Goal: Task Accomplishment & Management: Complete application form

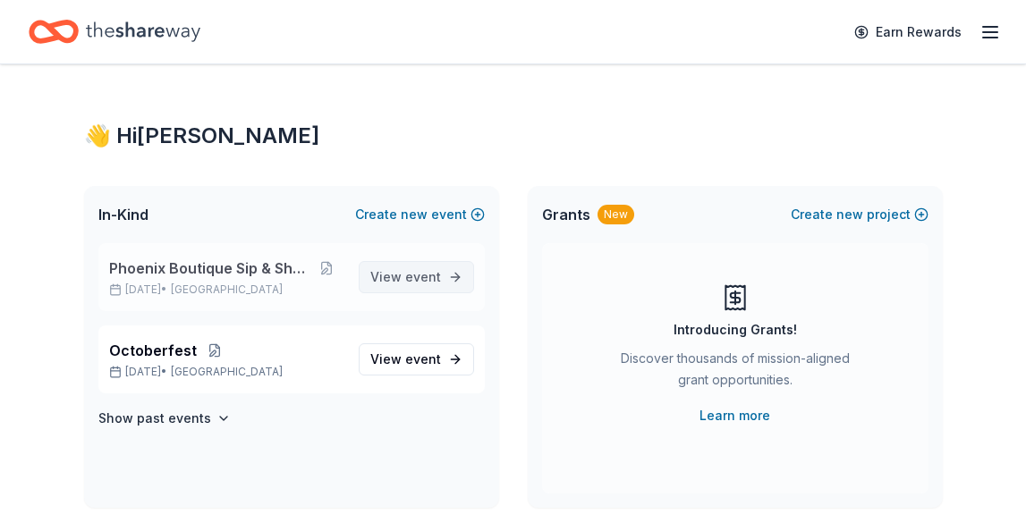
click at [410, 275] on span "event" at bounding box center [423, 276] width 36 height 15
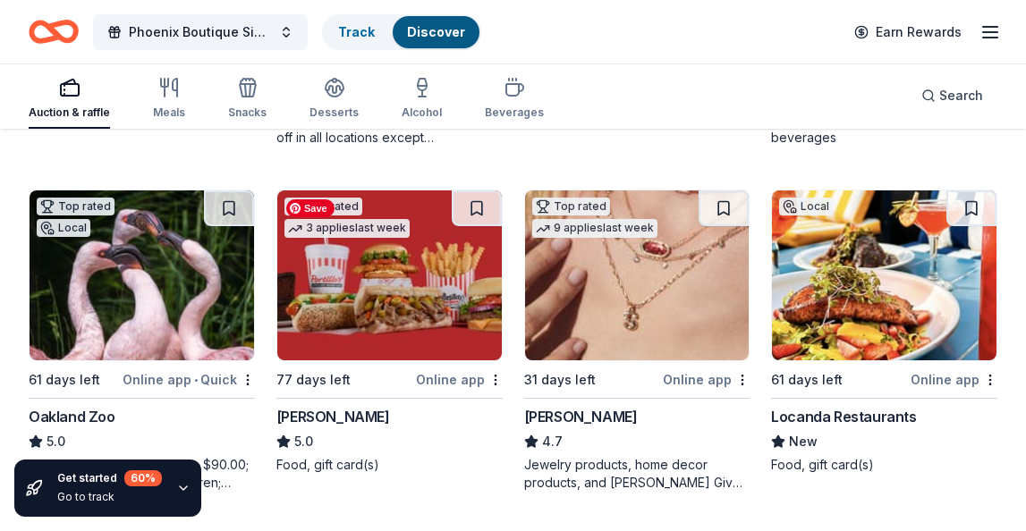
scroll to position [513, 0]
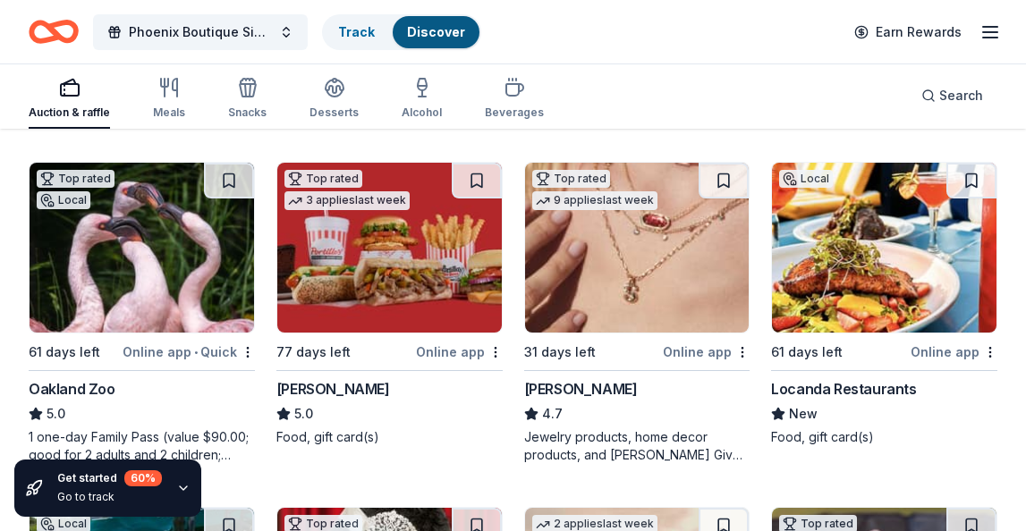
click at [954, 351] on div "Online app" at bounding box center [954, 352] width 87 height 22
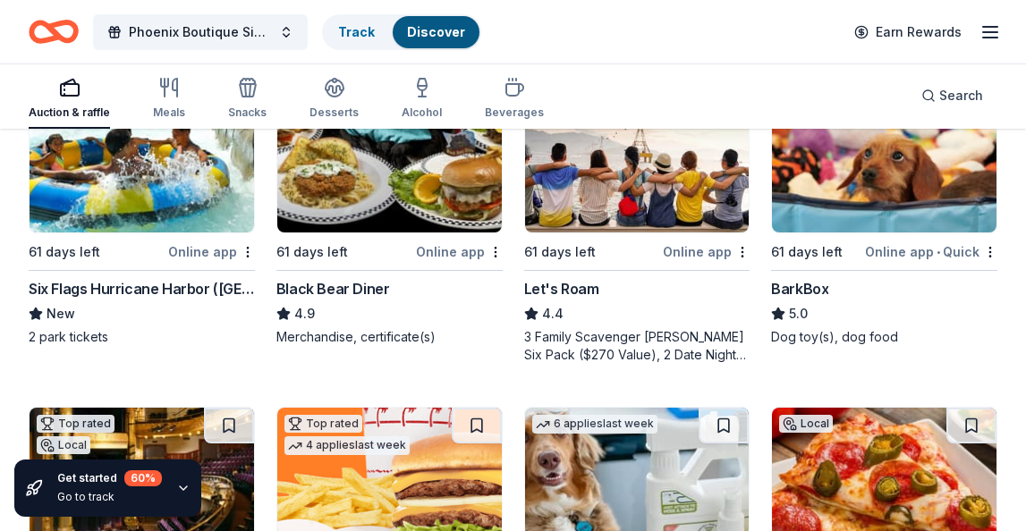
scroll to position [953, 0]
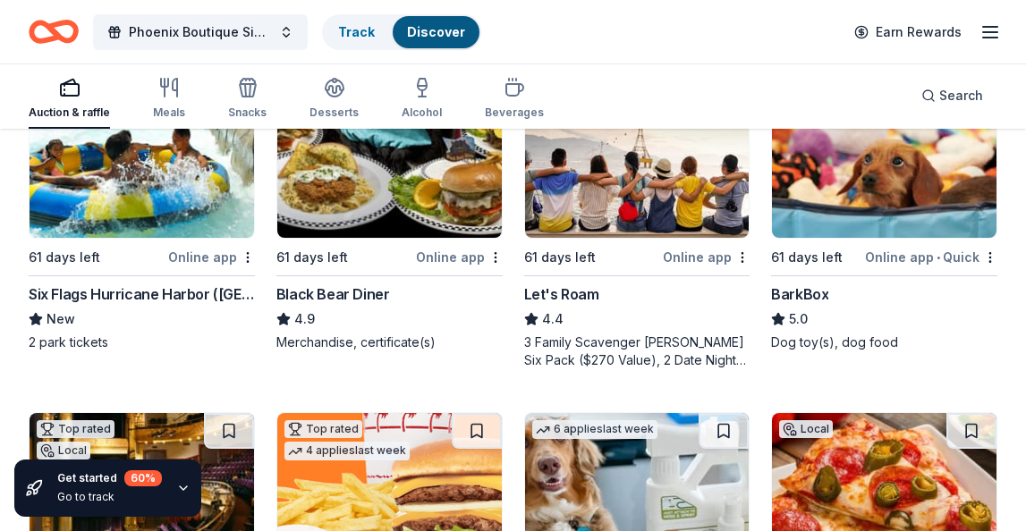
click at [453, 259] on div "Online app" at bounding box center [459, 257] width 87 height 22
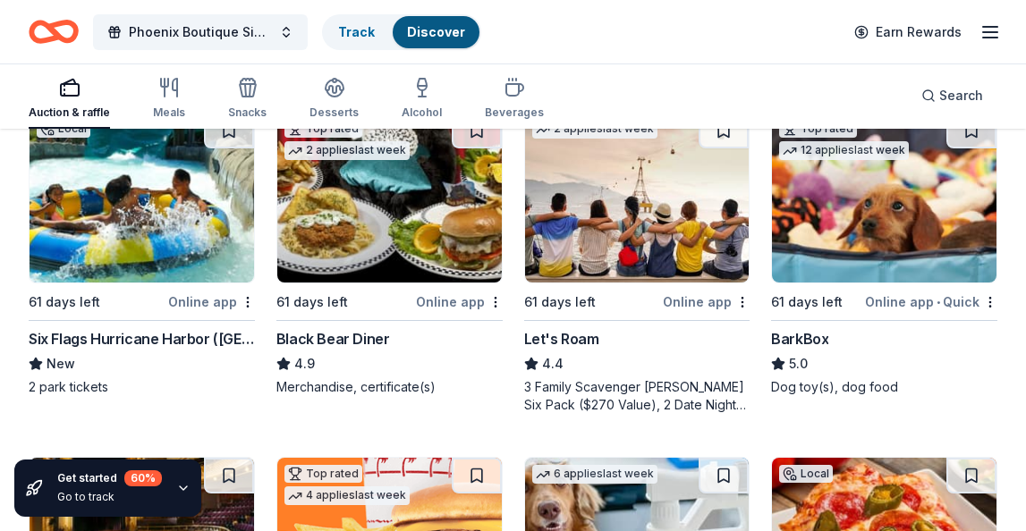
scroll to position [902, 0]
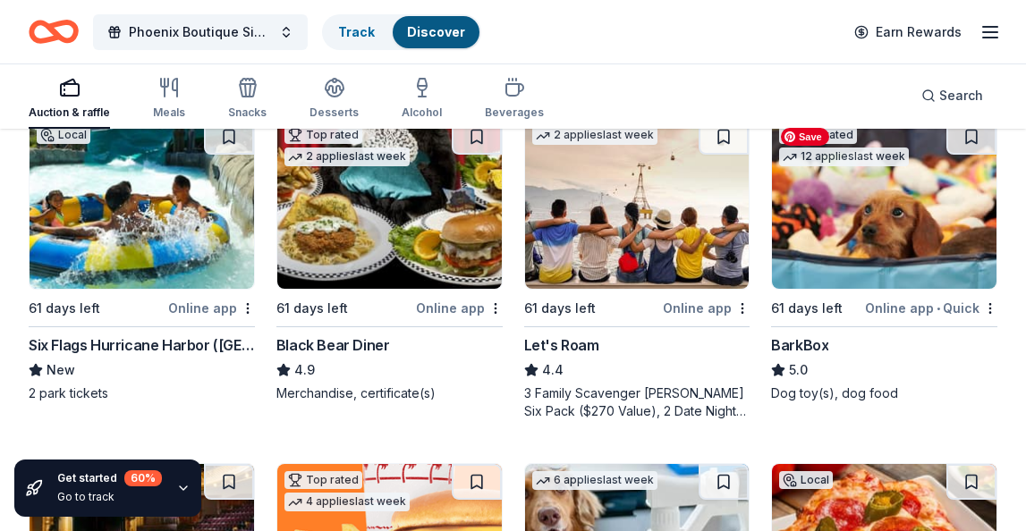
click at [909, 216] on img at bounding box center [884, 204] width 225 height 170
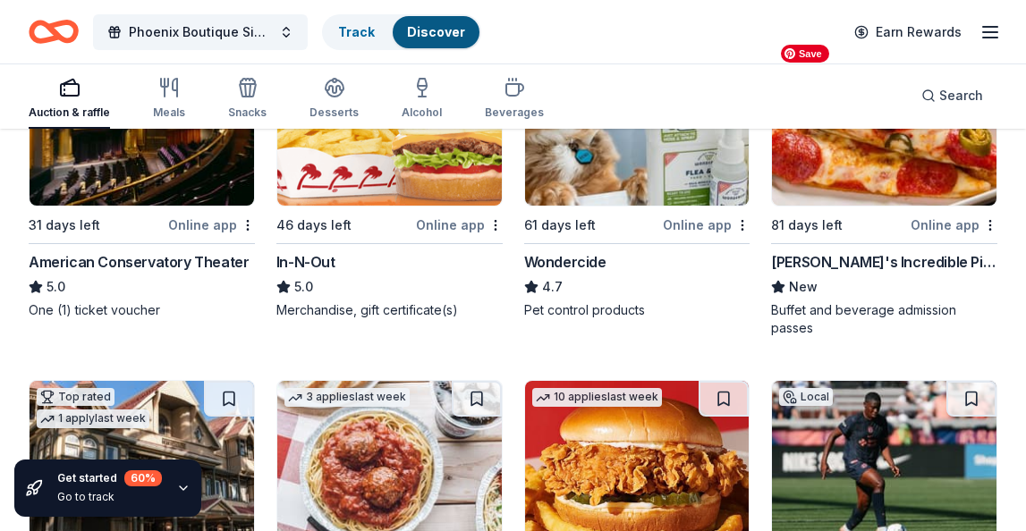
scroll to position [1333, 0]
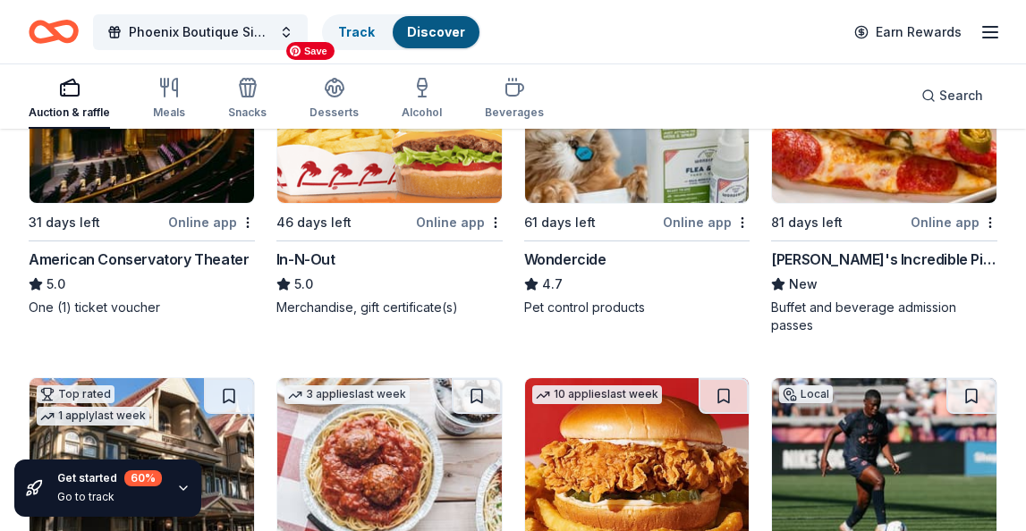
click at [386, 188] on img at bounding box center [389, 118] width 225 height 170
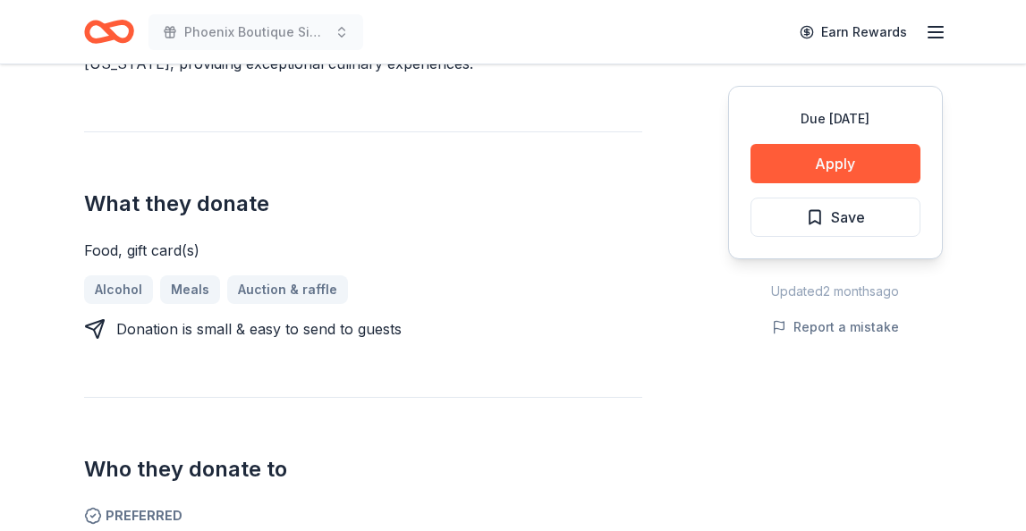
scroll to position [658, 0]
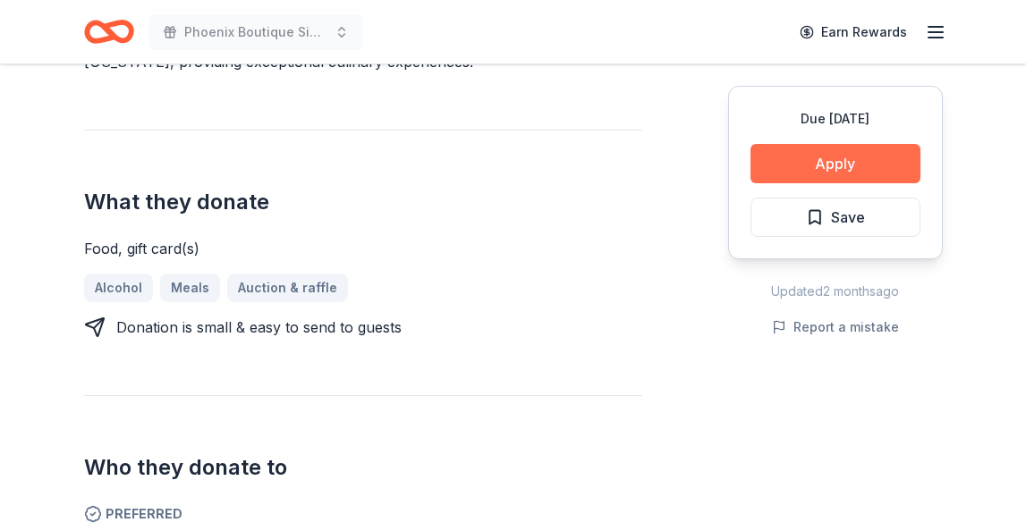
click at [890, 156] on button "Apply" at bounding box center [836, 163] width 170 height 39
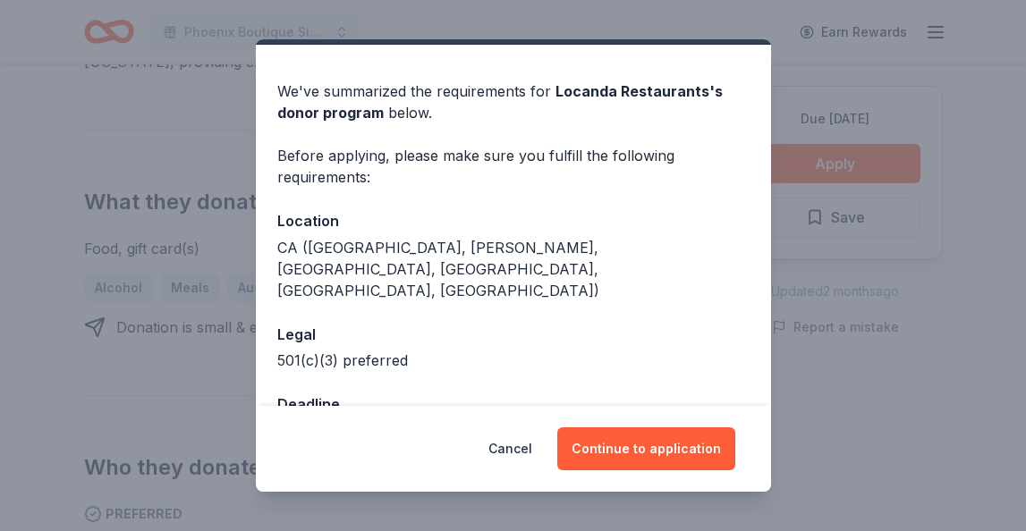
scroll to position [63, 0]
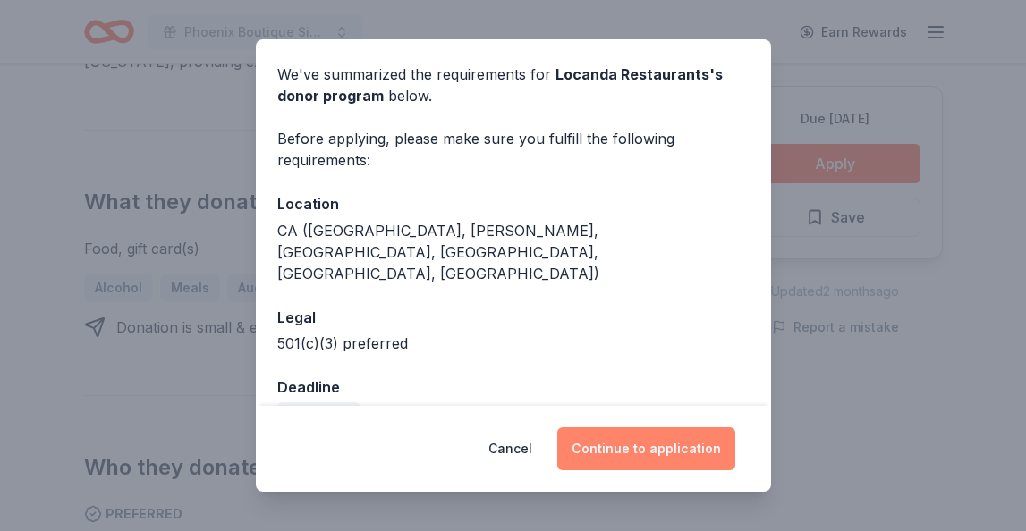
click at [622, 455] on button "Continue to application" at bounding box center [646, 449] width 178 height 43
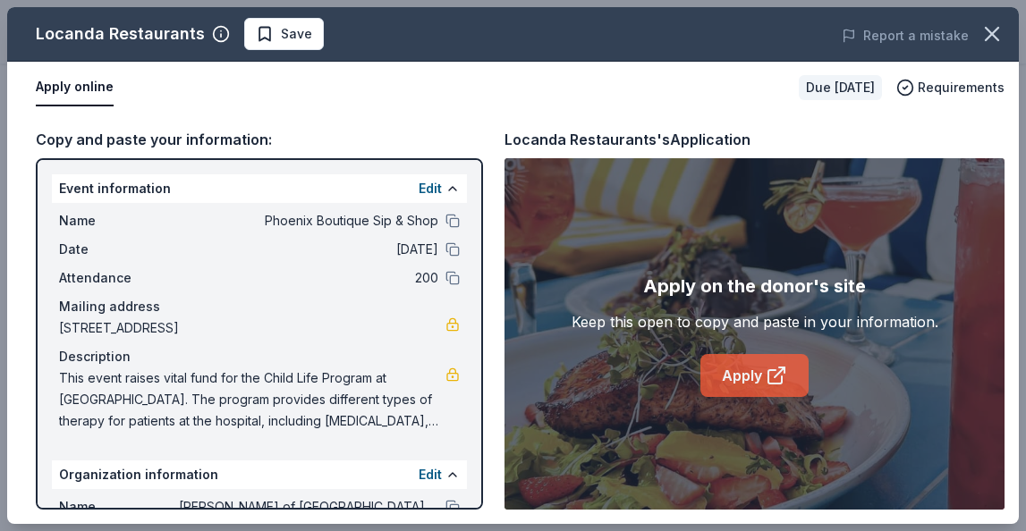
click at [751, 377] on link "Apply" at bounding box center [755, 375] width 108 height 43
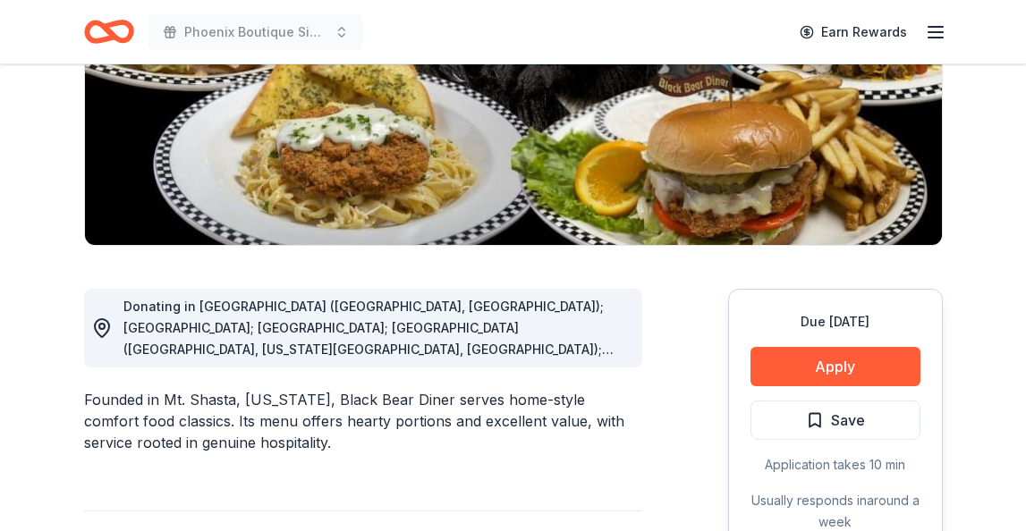
scroll to position [318, 0]
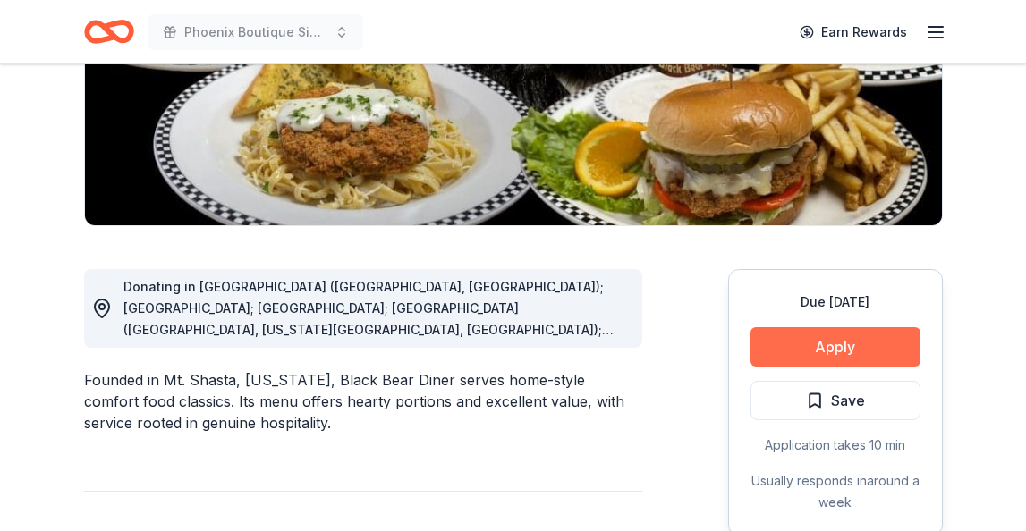
click at [823, 345] on button "Apply" at bounding box center [836, 346] width 170 height 39
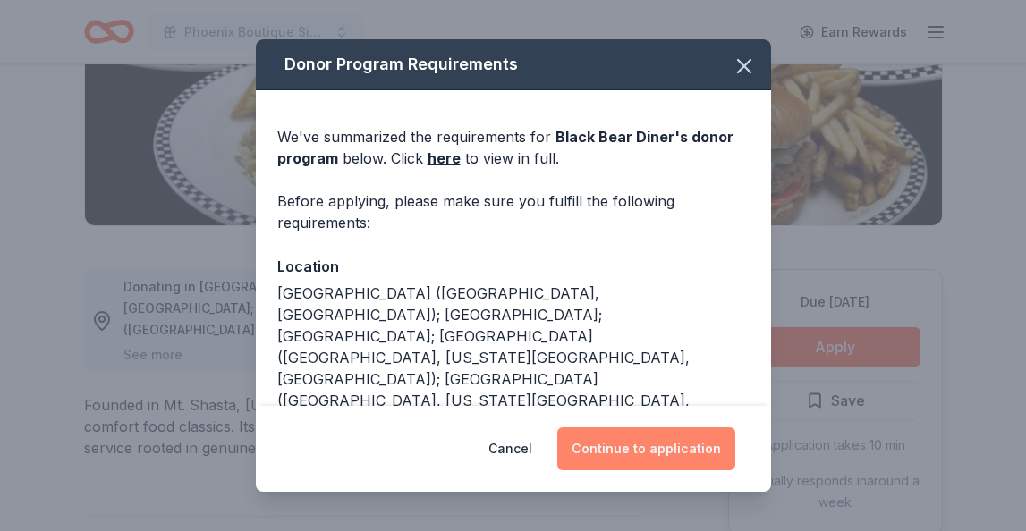
click at [618, 439] on button "Continue to application" at bounding box center [646, 449] width 178 height 43
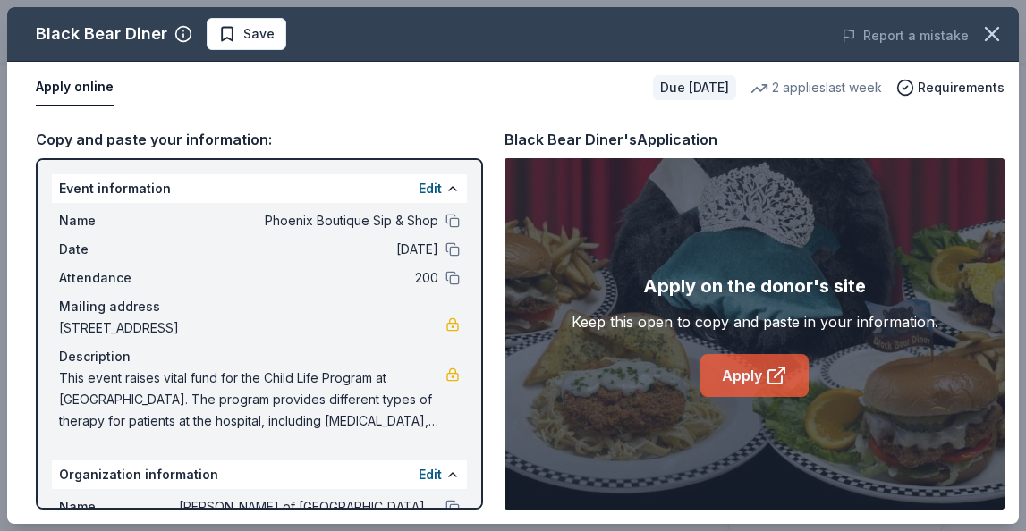
click at [744, 391] on link "Apply" at bounding box center [755, 375] width 108 height 43
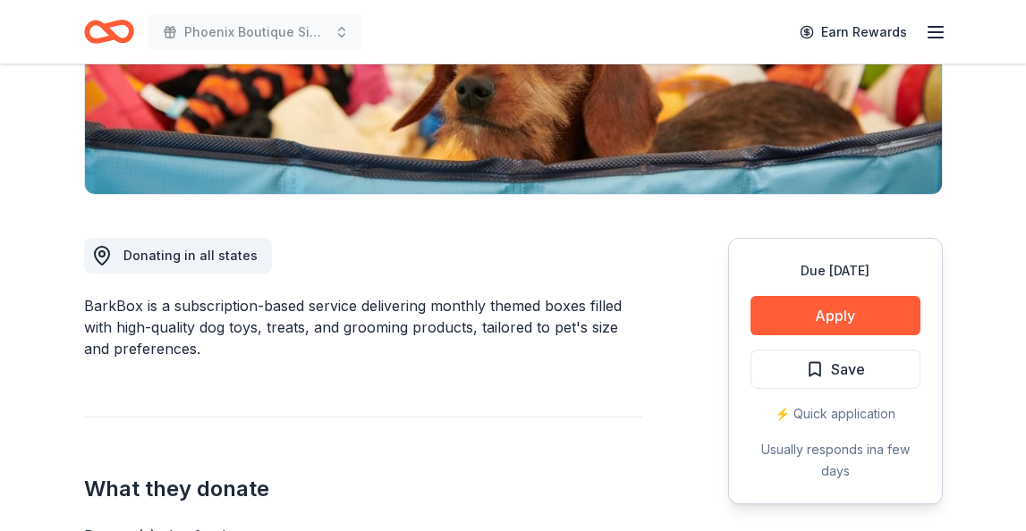
scroll to position [346, 0]
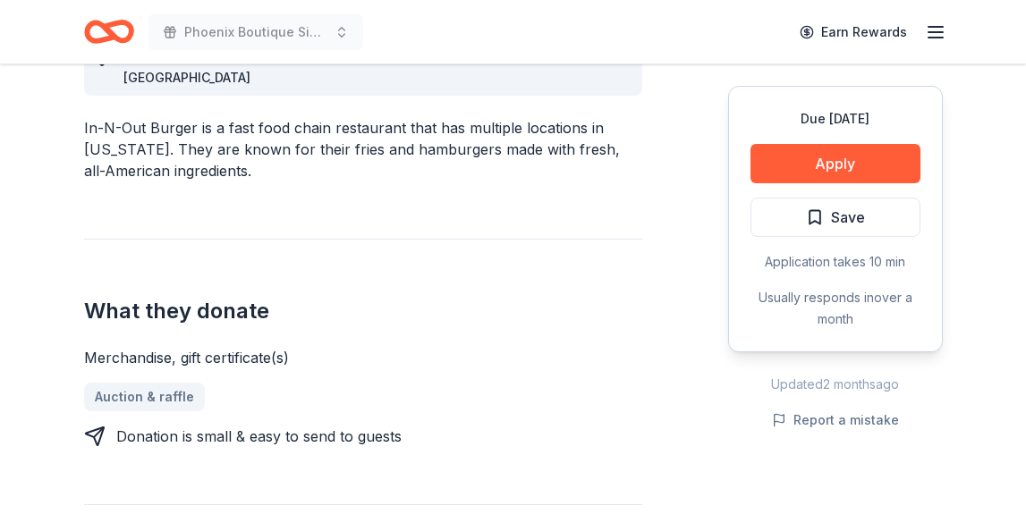
scroll to position [446, 0]
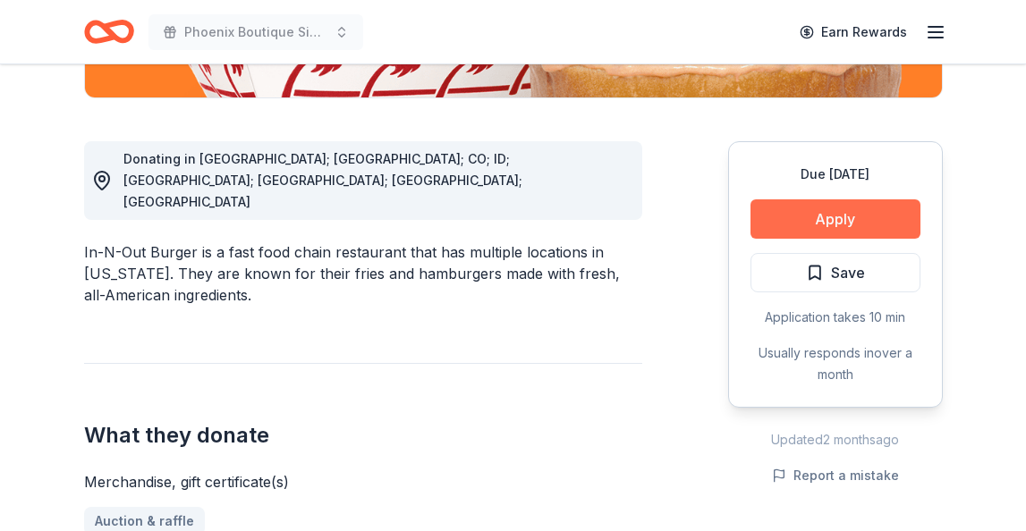
click at [859, 221] on button "Apply" at bounding box center [836, 219] width 170 height 39
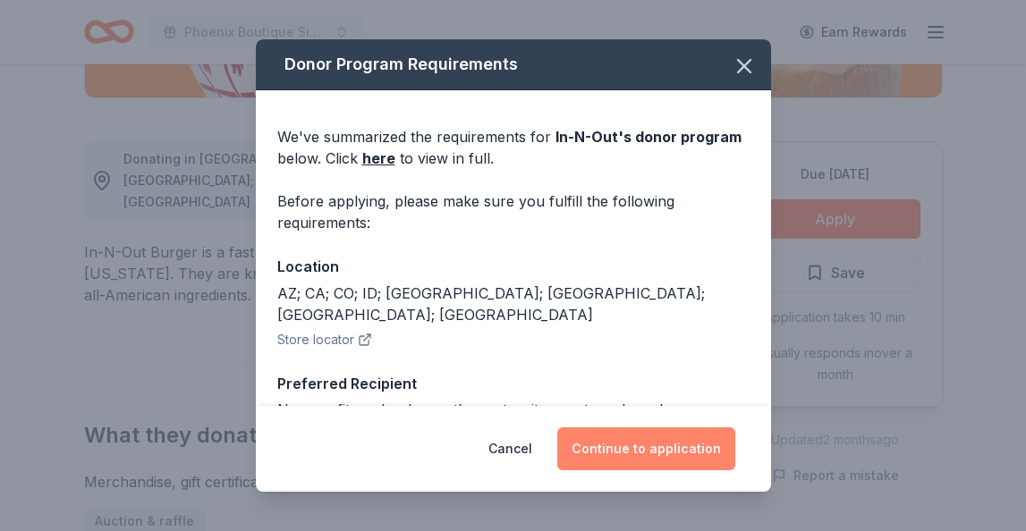
click at [652, 449] on button "Continue to application" at bounding box center [646, 449] width 178 height 43
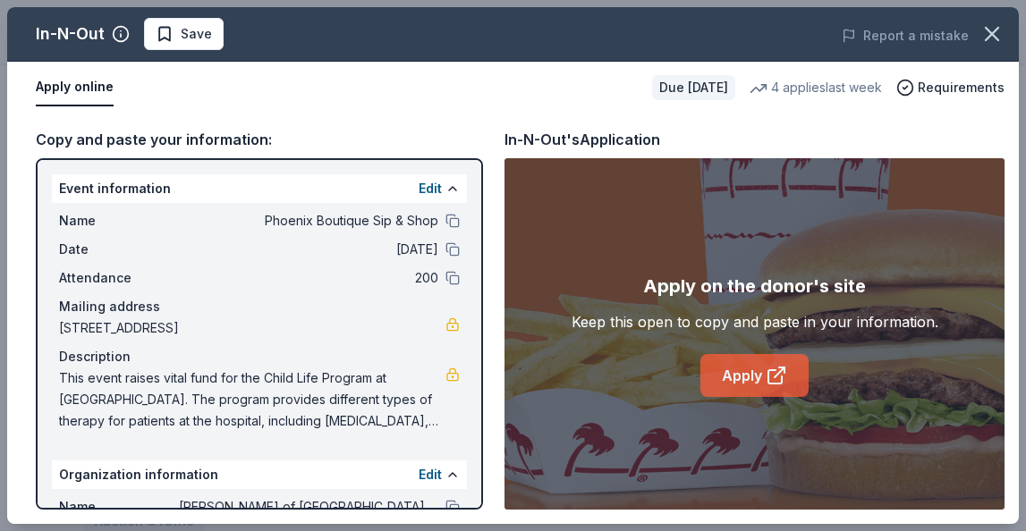
click at [749, 376] on link "Apply" at bounding box center [755, 375] width 108 height 43
